Goal: Use online tool/utility: Utilize a website feature to perform a specific function

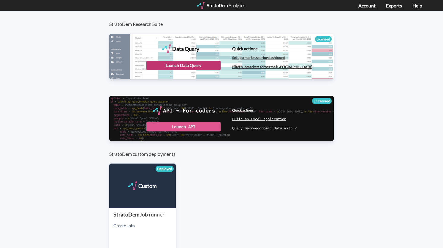
click at [189, 69] on div "Launch Data Query" at bounding box center [183, 66] width 74 height 10
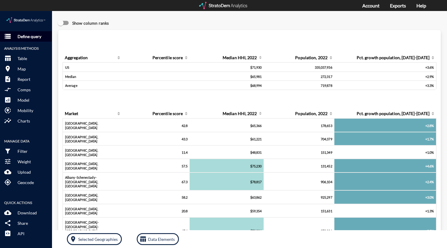
click p "Define query"
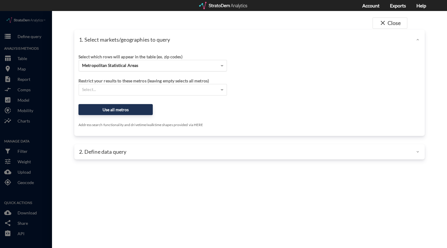
click div "Metropolitan Statistical Areas"
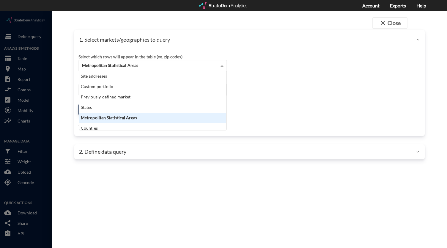
scroll to position [54, 143]
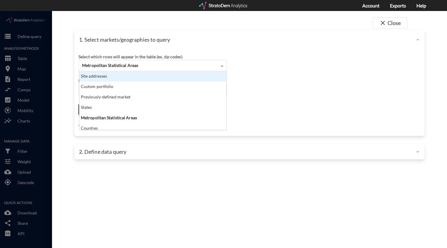
click div "Site addresses"
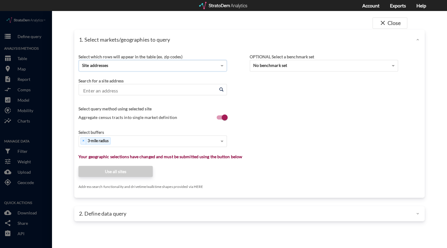
click input "Enter an address"
paste input "[STREET_ADDRESS]"
click input "[STREET_ADDRESS]"
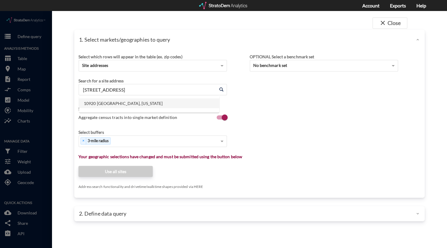
click li "10920 [GEOGRAPHIC_DATA], [US_STATE]"
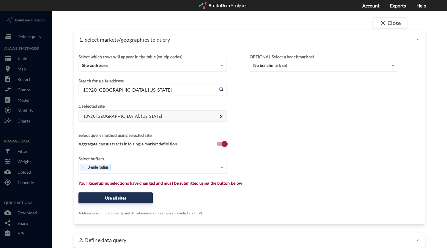
type input "10920 [GEOGRAPHIC_DATA], [US_STATE]"
click div "× 3-mile radius"
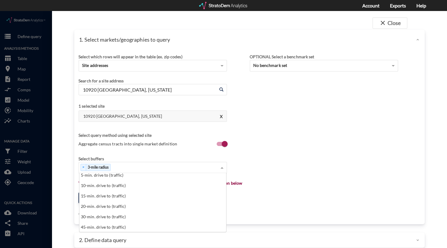
scroll to position [8, 0]
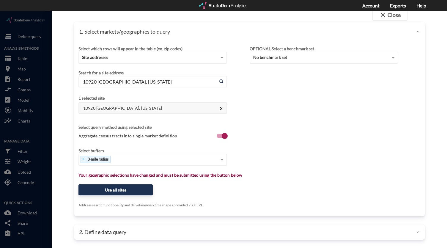
click div "Select which rows will appear in the table (ex. zip codes) Site addresses Selec…"
